Goal: Find specific page/section: Find specific page/section

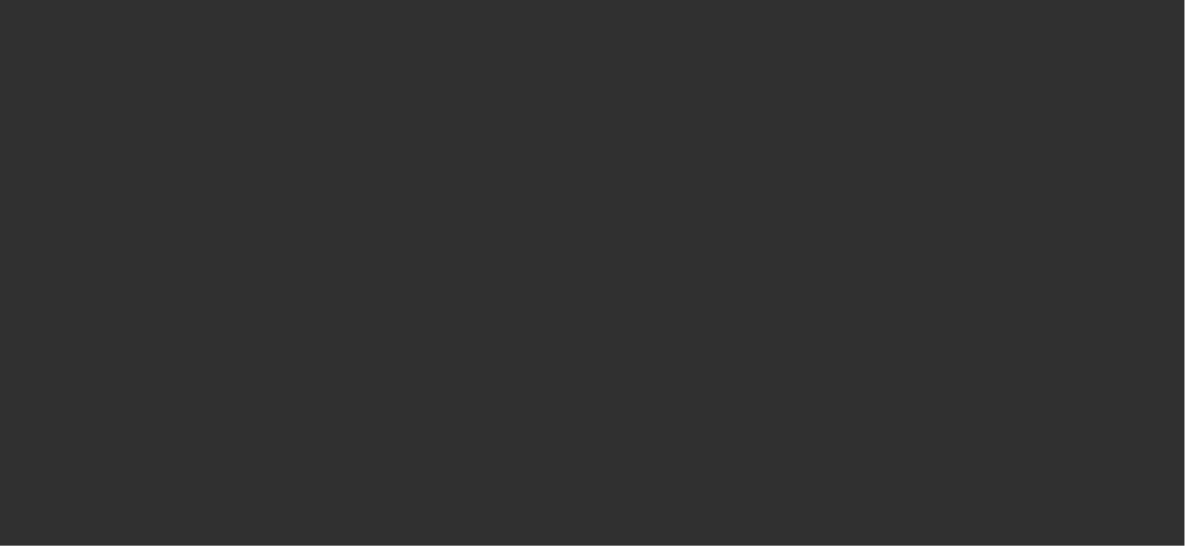
select select "10"
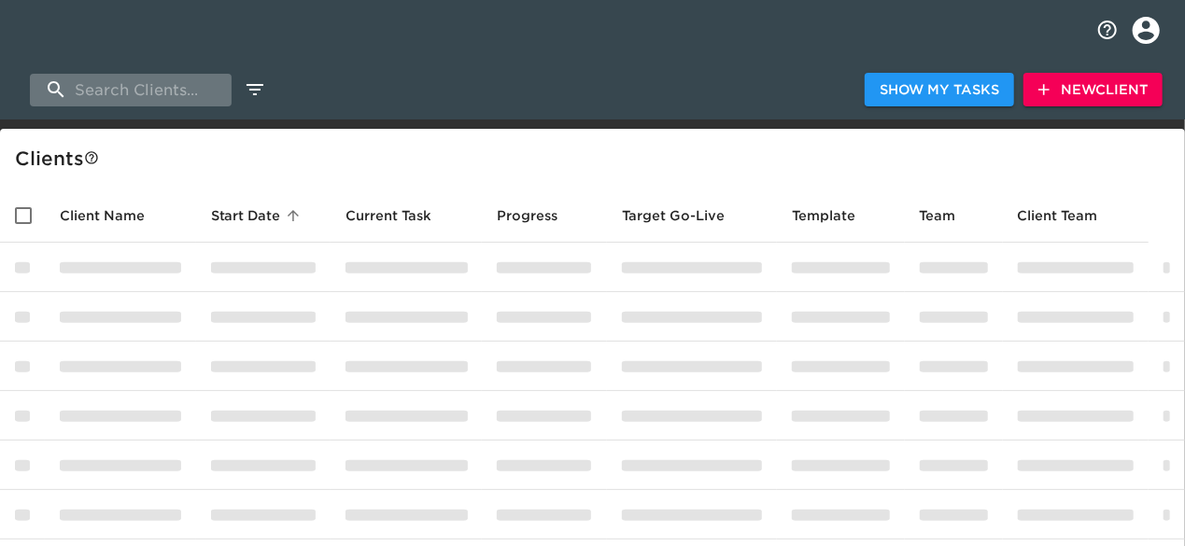
click at [153, 91] on input "search" at bounding box center [131, 90] width 202 height 33
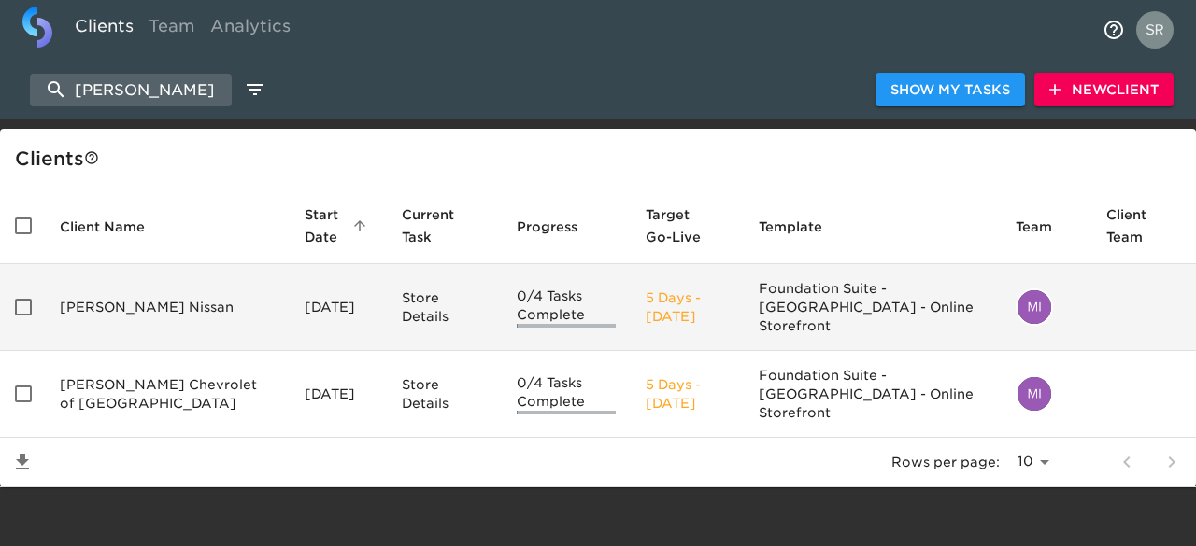
type input "[PERSON_NAME]"
click at [144, 289] on td "[PERSON_NAME] Nissan" at bounding box center [167, 307] width 245 height 87
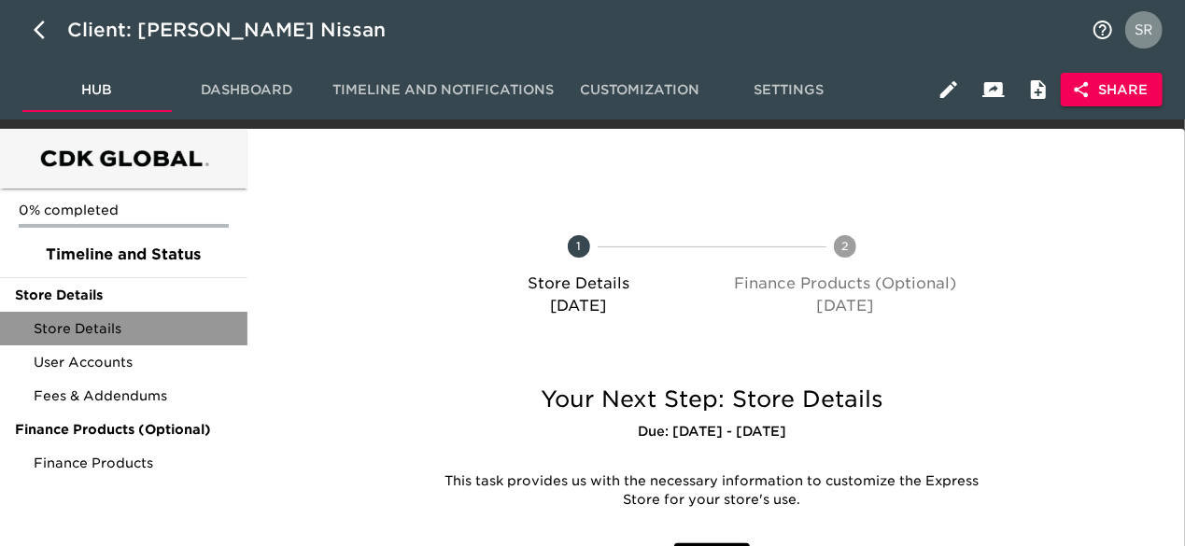
click at [103, 330] on span "Store Details" at bounding box center [133, 328] width 199 height 19
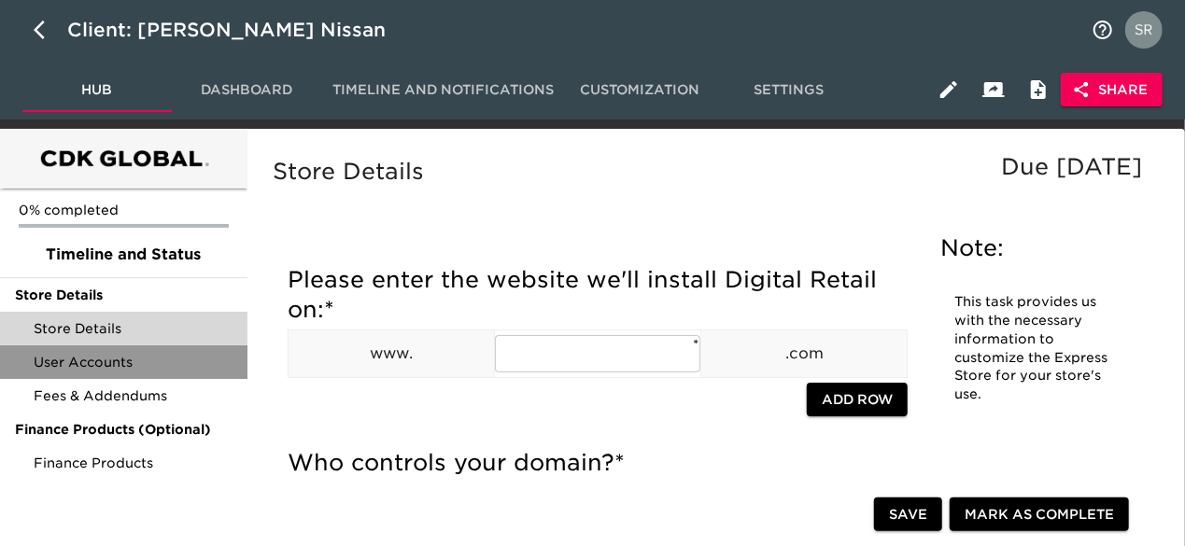
click at [133, 358] on span "User Accounts" at bounding box center [133, 362] width 199 height 19
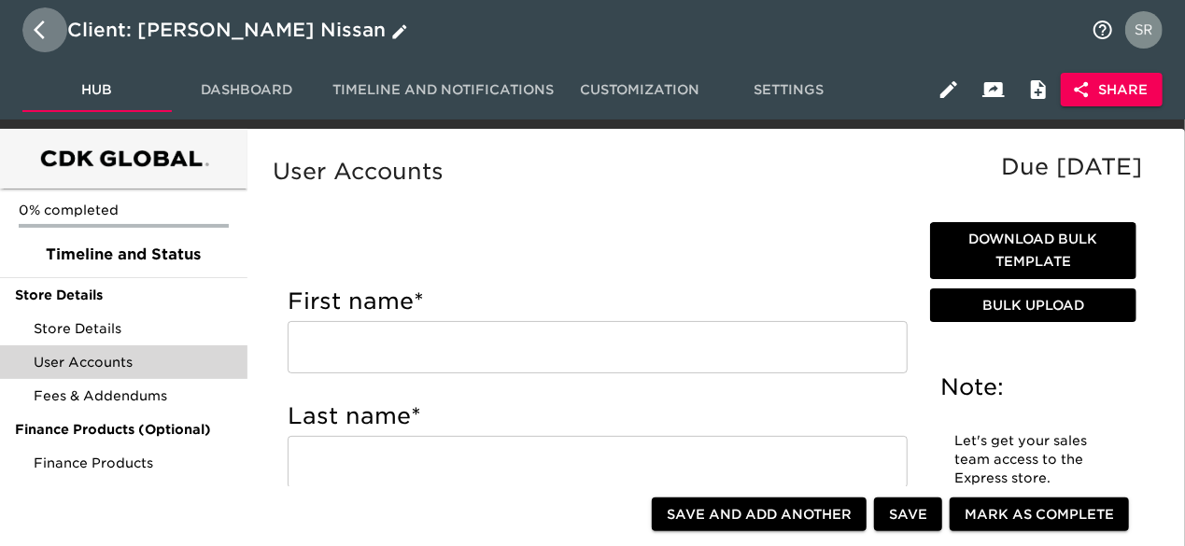
click at [46, 29] on icon "button" at bounding box center [45, 30] width 22 height 22
select select "10"
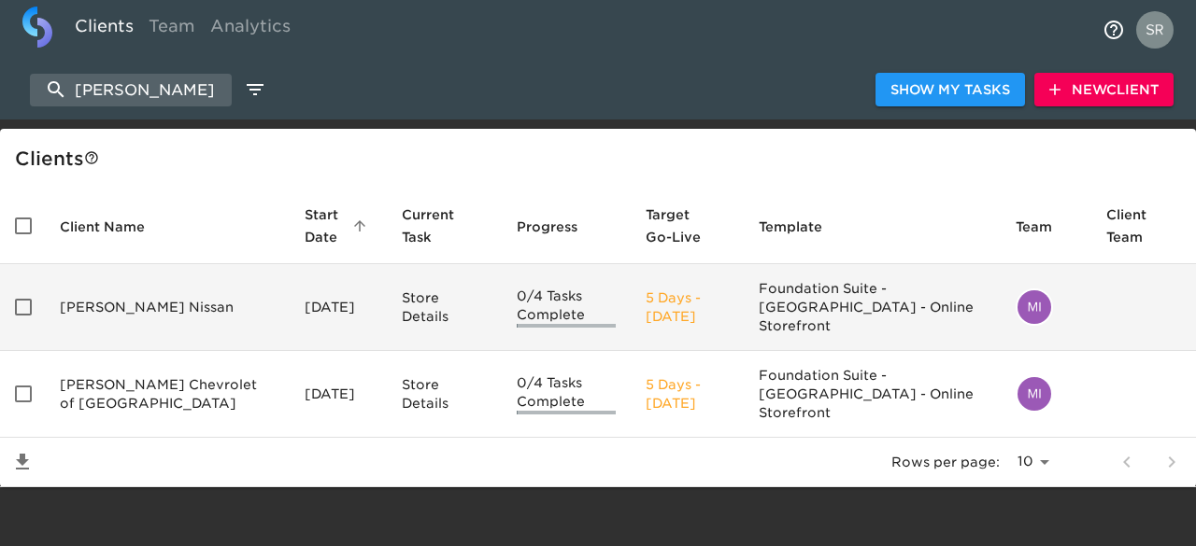
click at [118, 291] on td "[PERSON_NAME] Nissan" at bounding box center [167, 307] width 245 height 87
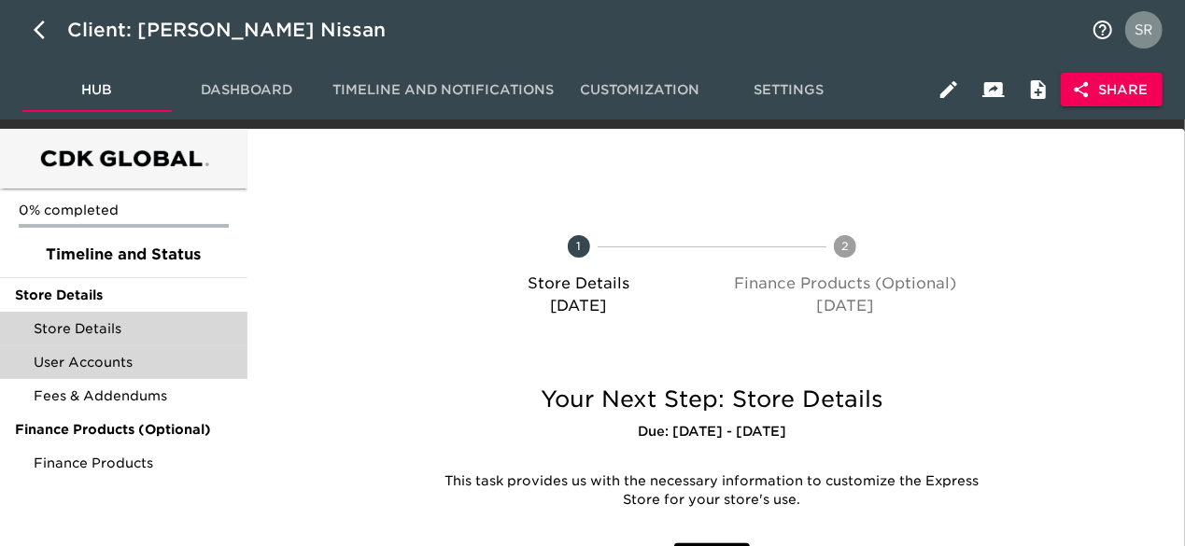
click at [79, 326] on span "Store Details" at bounding box center [133, 328] width 199 height 19
